Goal: Find specific page/section: Find specific page/section

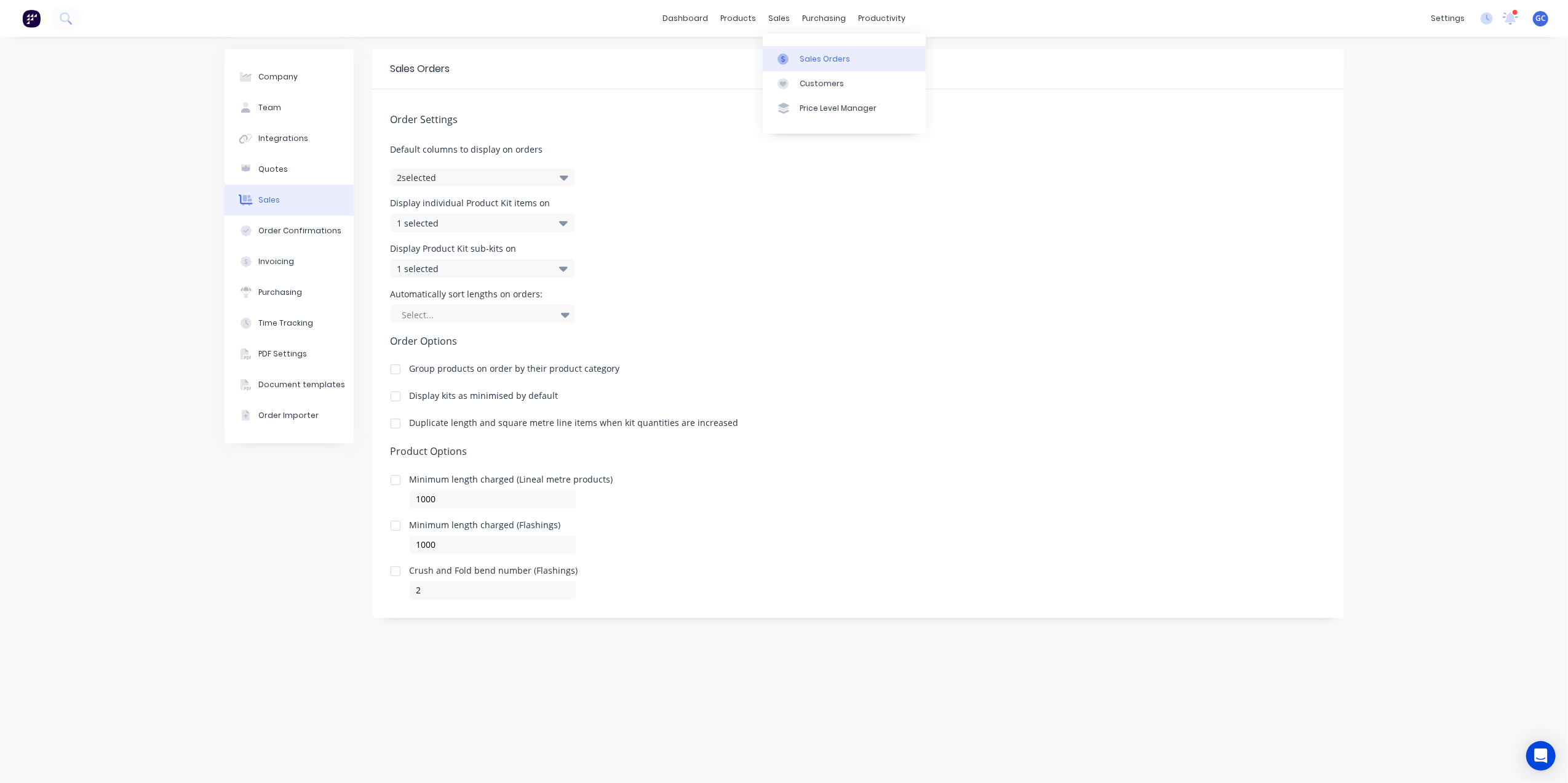
click at [786, 55] on icon at bounding box center [783, 59] width 11 height 11
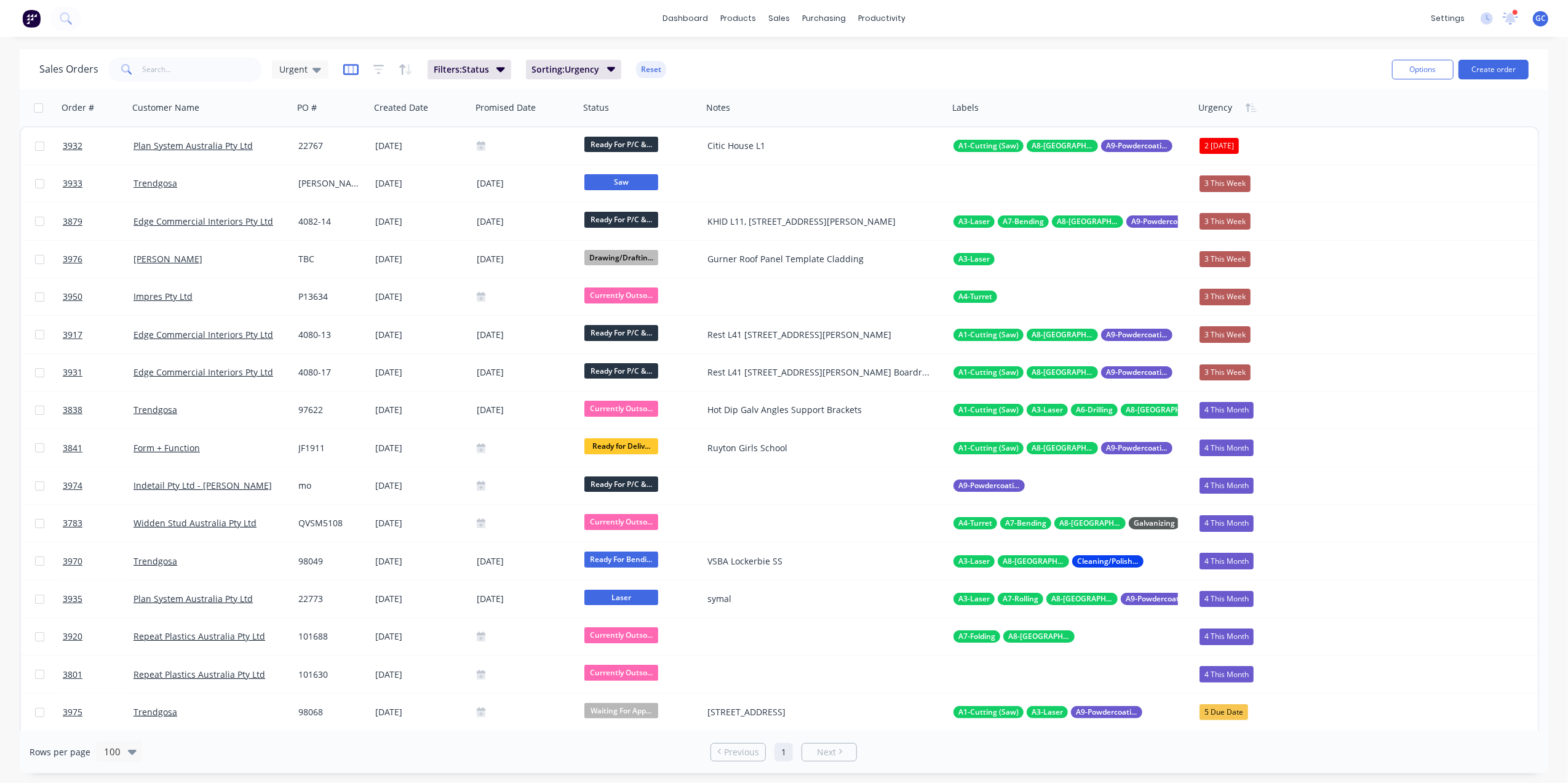
click at [351, 70] on icon "button" at bounding box center [350, 68] width 6 height 8
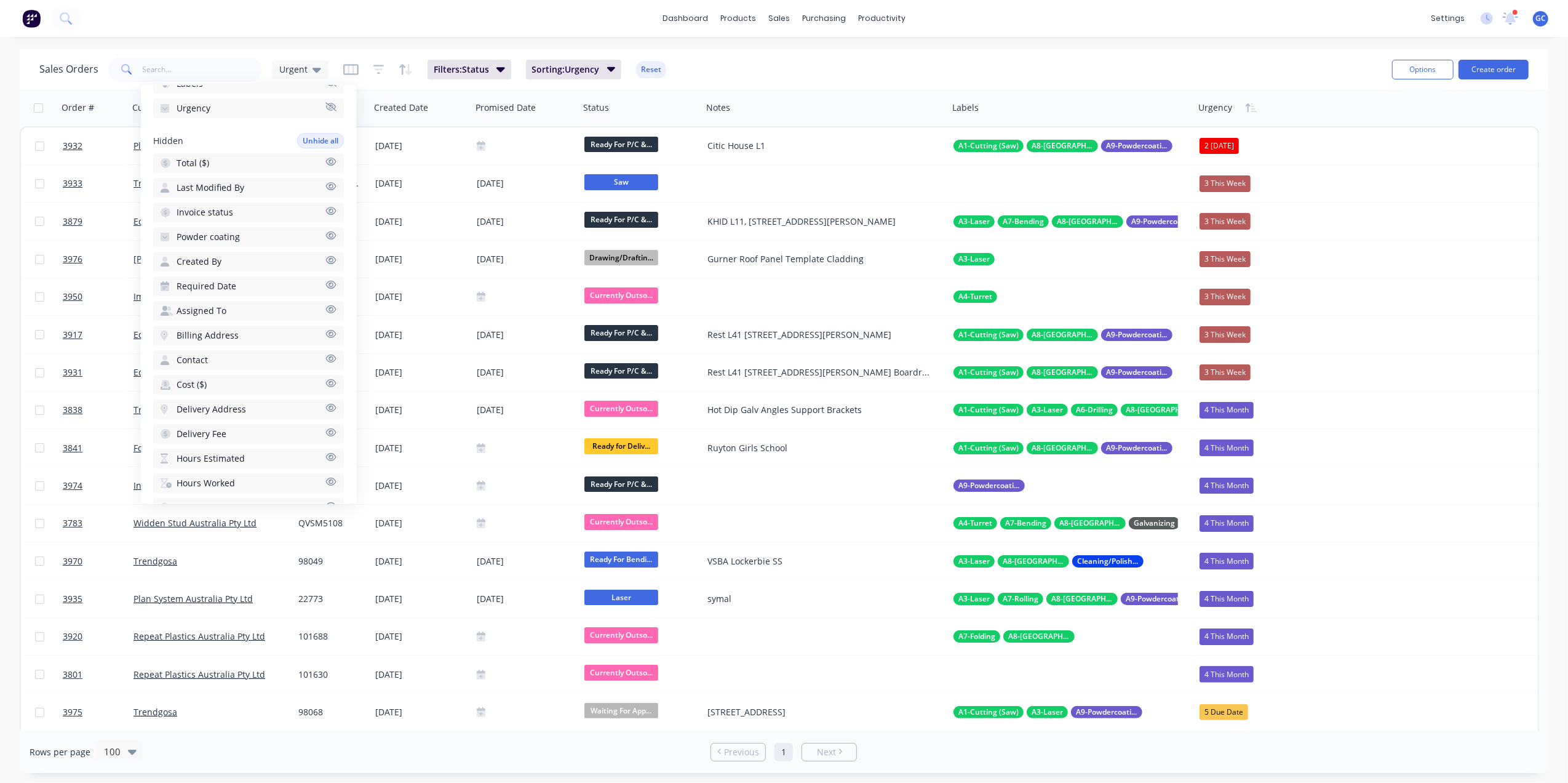
scroll to position [328, 0]
click at [231, 183] on span "Powder coating" at bounding box center [208, 189] width 63 height 12
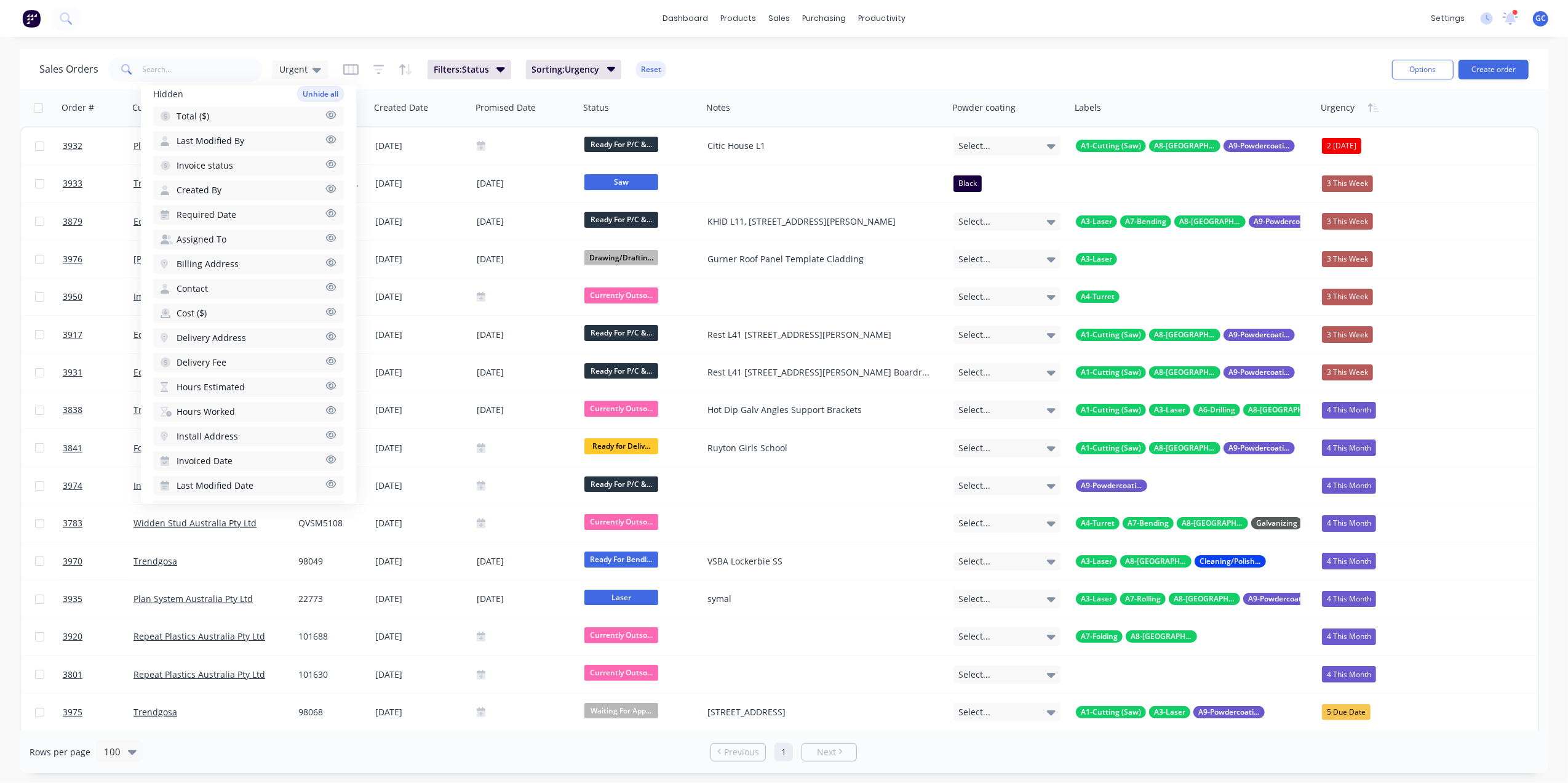
click at [931, 53] on div "Sales Orders Urgent Filters: Status Sorting: Urgency Reset Options Create order" at bounding box center [784, 69] width 1529 height 40
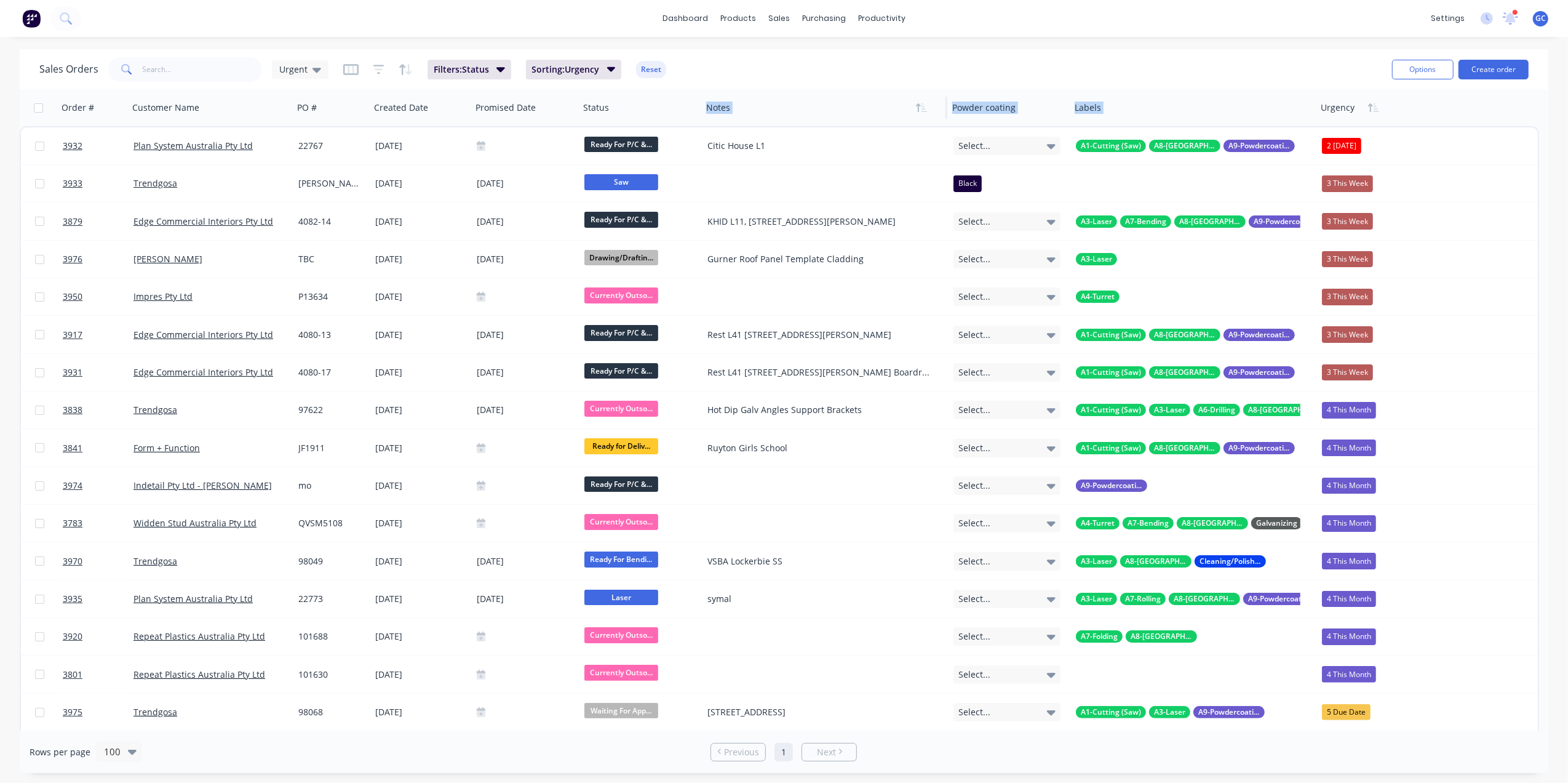
drag, startPoint x: 1354, startPoint y: 110, endPoint x: 1010, endPoint y: 73, distance: 346.0
click at [896, 94] on div "Order # Customer Name PO # Created Date Promised Date Status Notes Powder coati…" at bounding box center [705, 108] width 1371 height 37
click at [1164, 67] on div "Sales Orders Urgent Filters: Status Sorting: Urgency Reset" at bounding box center [711, 69] width 1343 height 30
drag, startPoint x: 1347, startPoint y: 109, endPoint x: 1331, endPoint y: 53, distance: 58.2
click at [1331, 53] on div "Sales Orders Urgent Filters: Status Sorting: Urgency Reset Options Create order…" at bounding box center [784, 411] width 1529 height 723
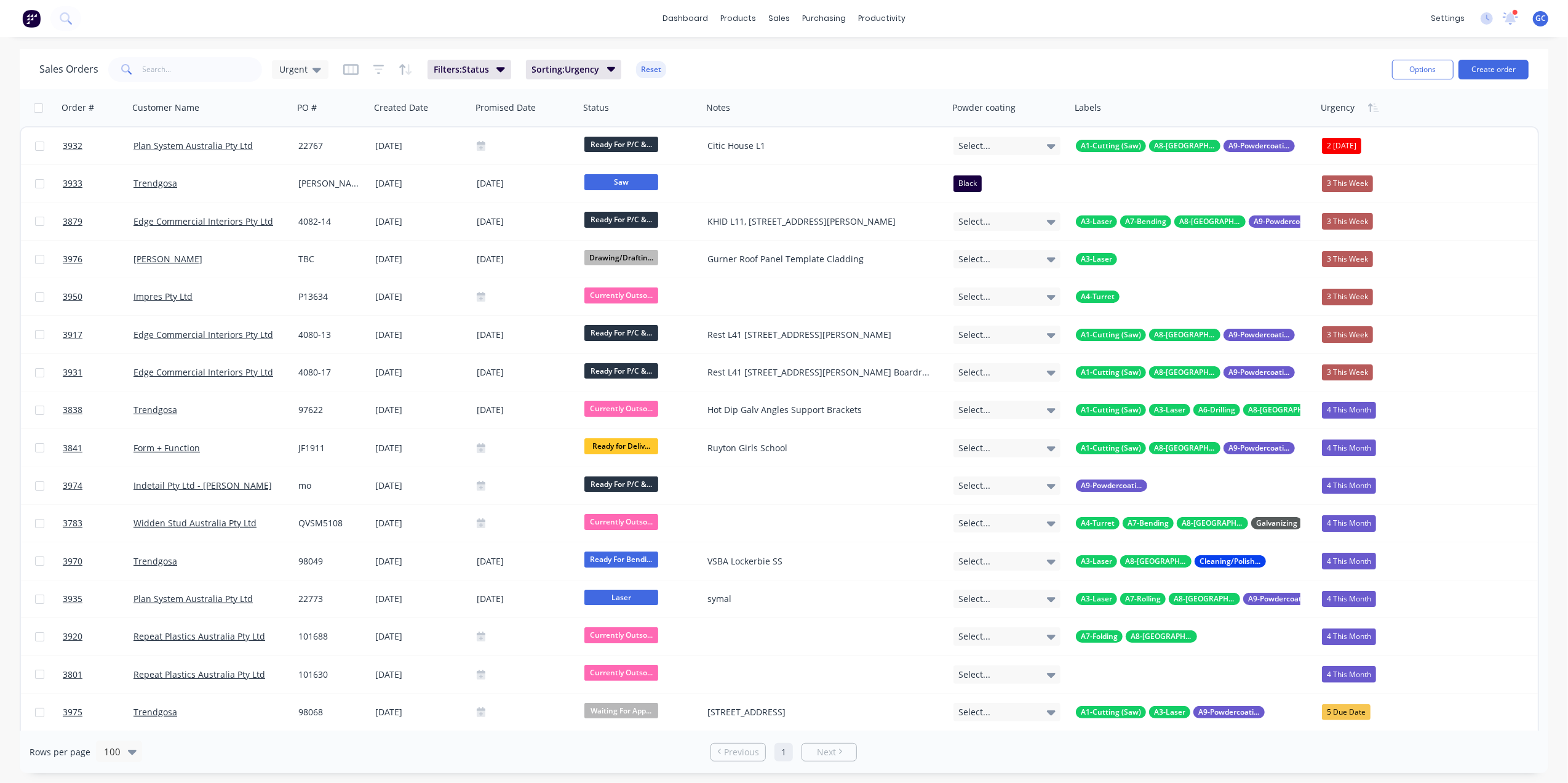
click at [1339, 53] on div "Sales Orders Urgent Filters: Status Sorting: Urgency Reset Options Create order" at bounding box center [784, 69] width 1529 height 40
drag, startPoint x: 975, startPoint y: 115, endPoint x: 956, endPoint y: 104, distance: 22.0
click at [956, 104] on div at bounding box center [1006, 108] width 107 height 25
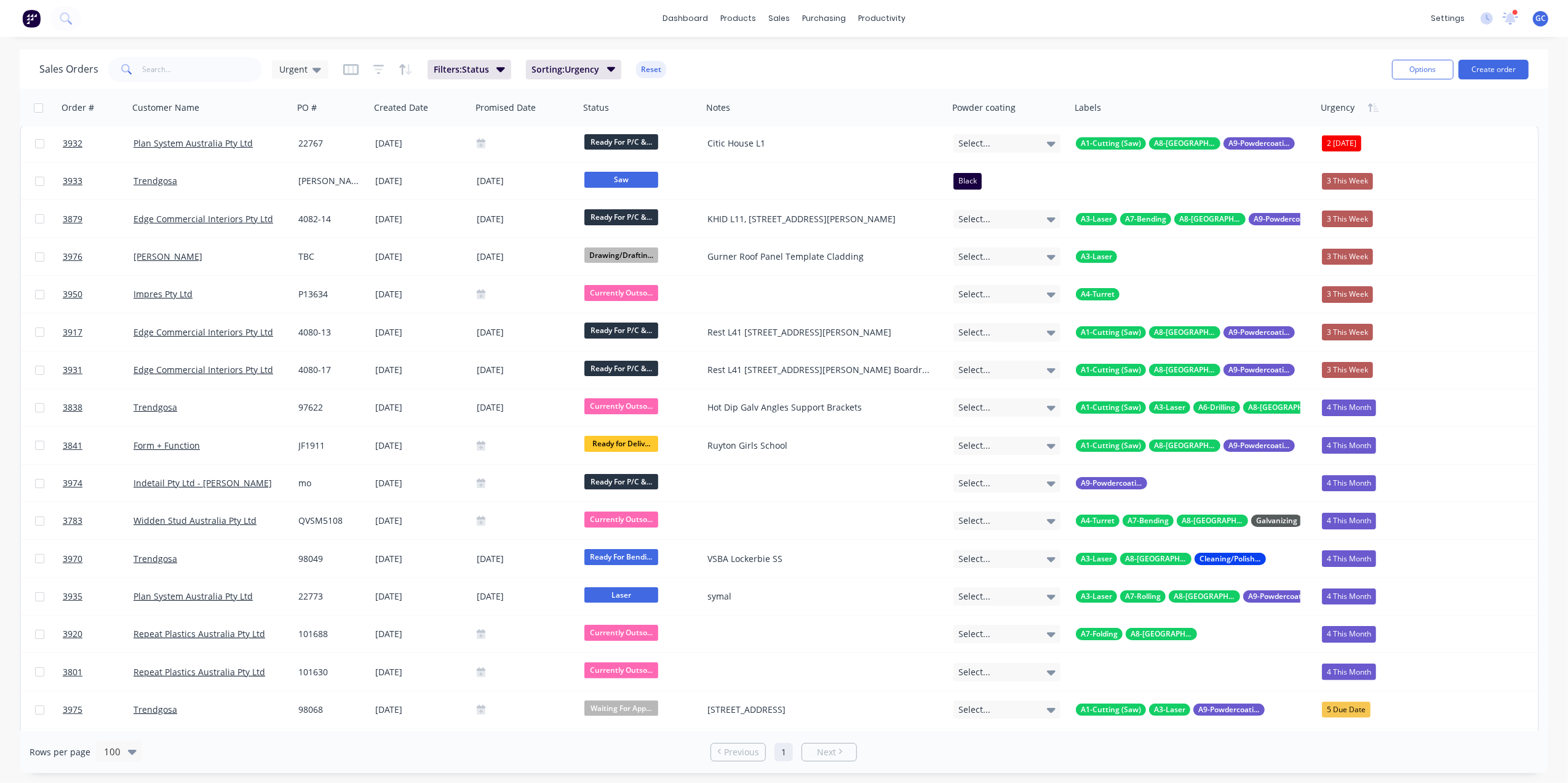
scroll to position [0, 0]
